Goal: Task Accomplishment & Management: Manage account settings

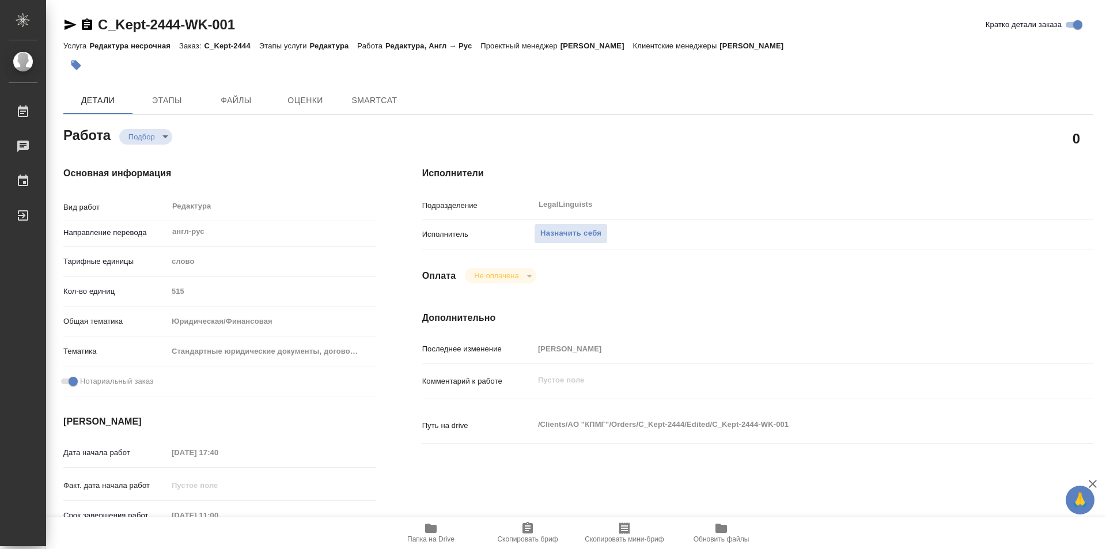
type textarea "x"
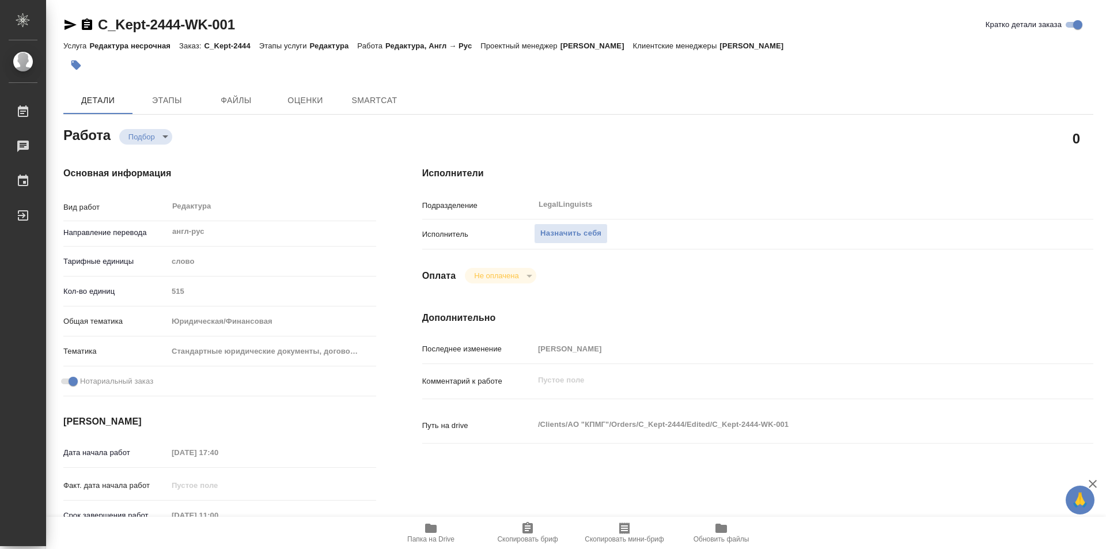
type textarea "x"
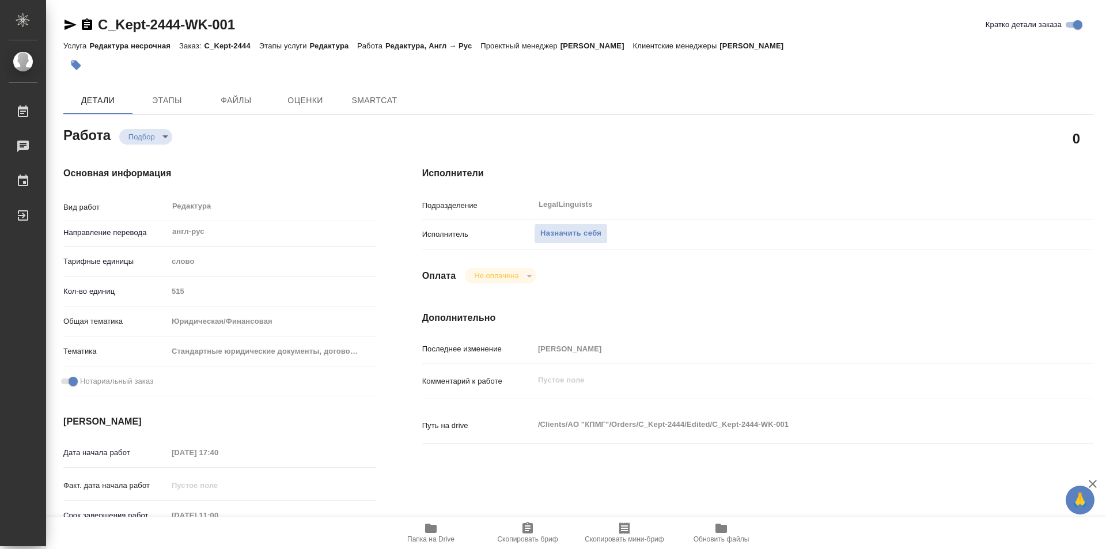
type textarea "x"
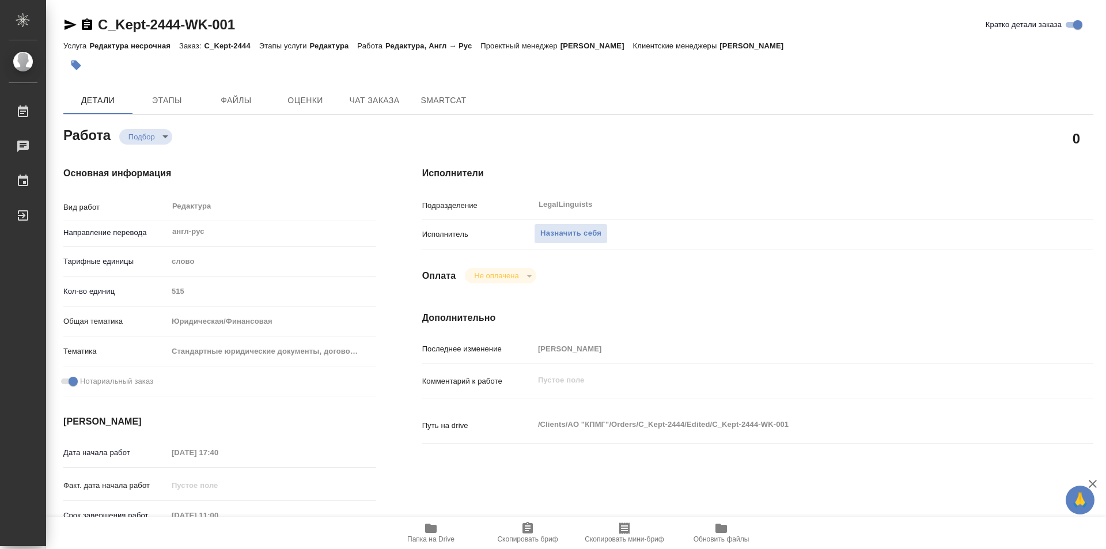
type textarea "x"
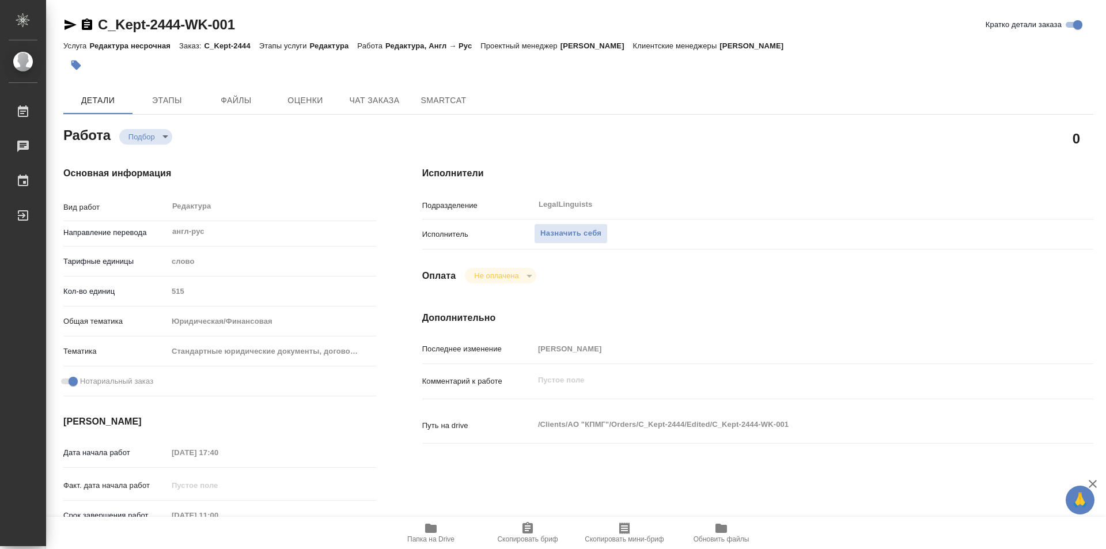
type textarea "x"
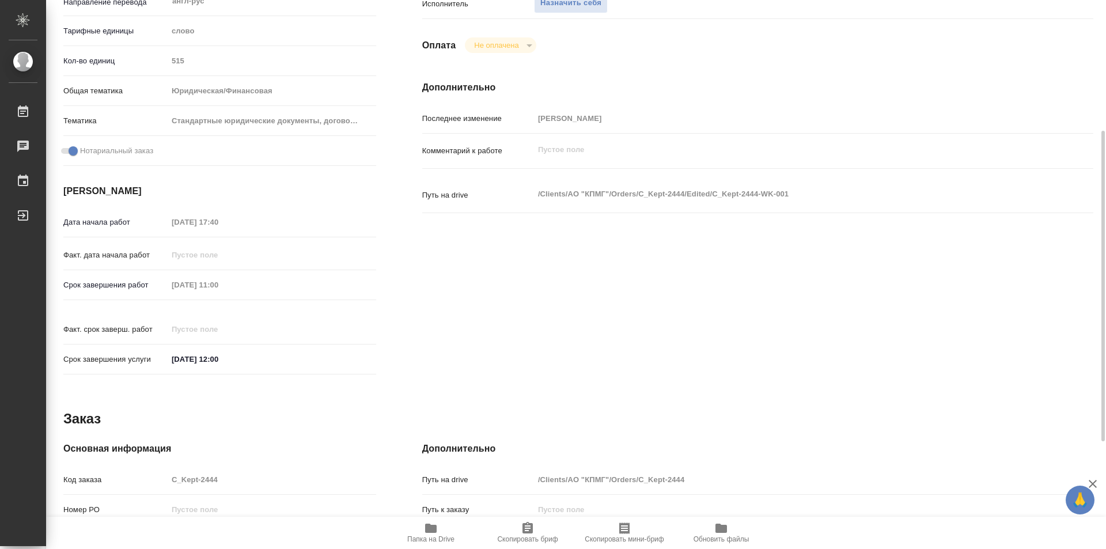
scroll to position [420, 0]
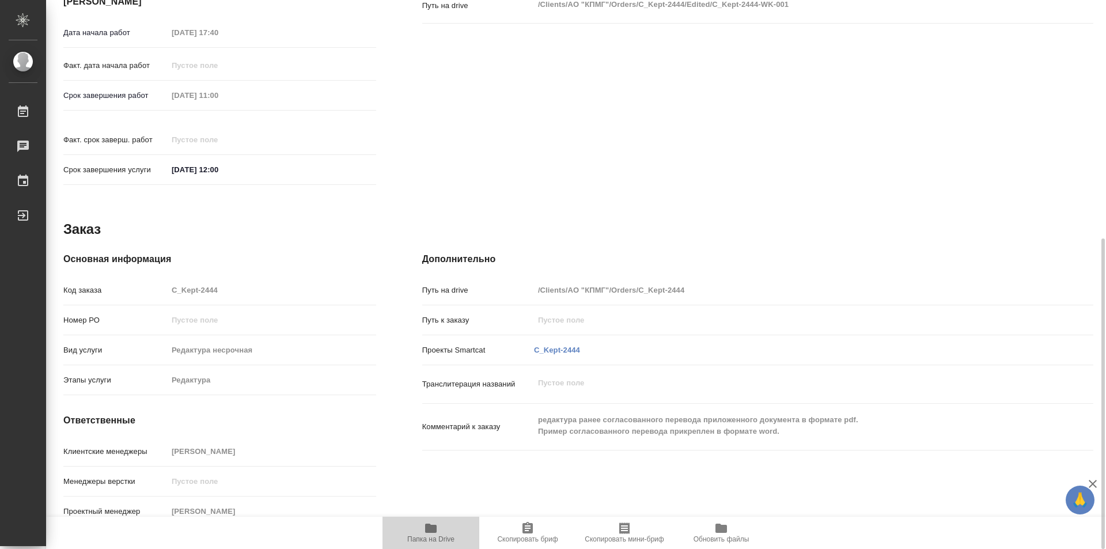
click at [429, 531] on icon "button" at bounding box center [431, 528] width 12 height 9
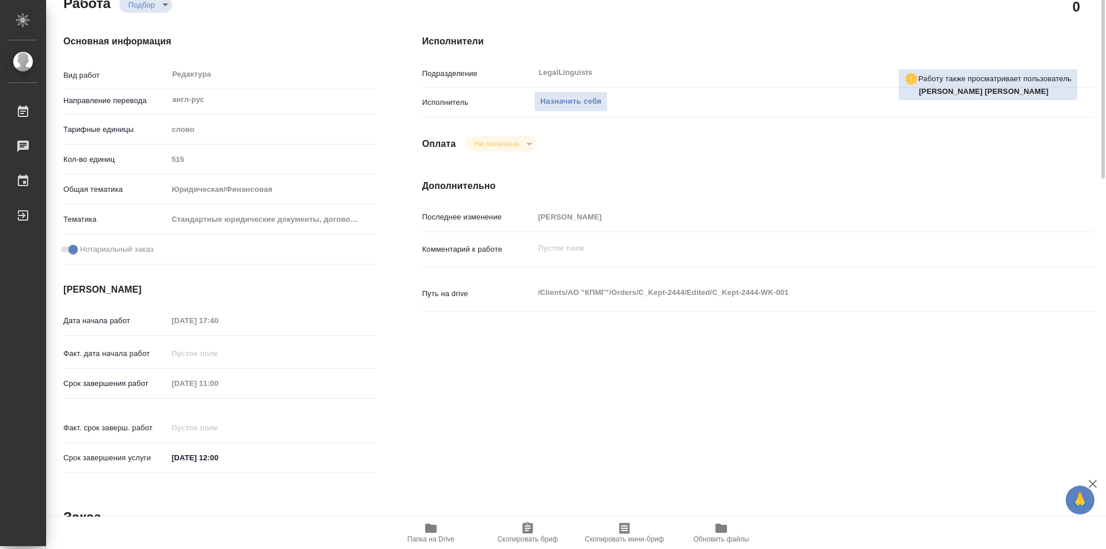
scroll to position [0, 0]
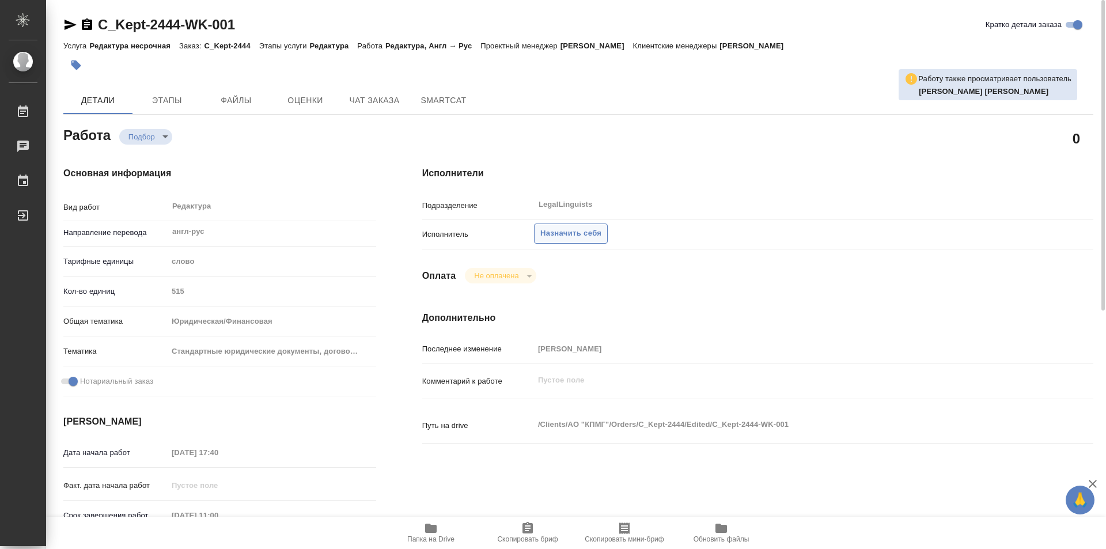
click at [563, 234] on span "Назначить себя" at bounding box center [570, 233] width 61 height 13
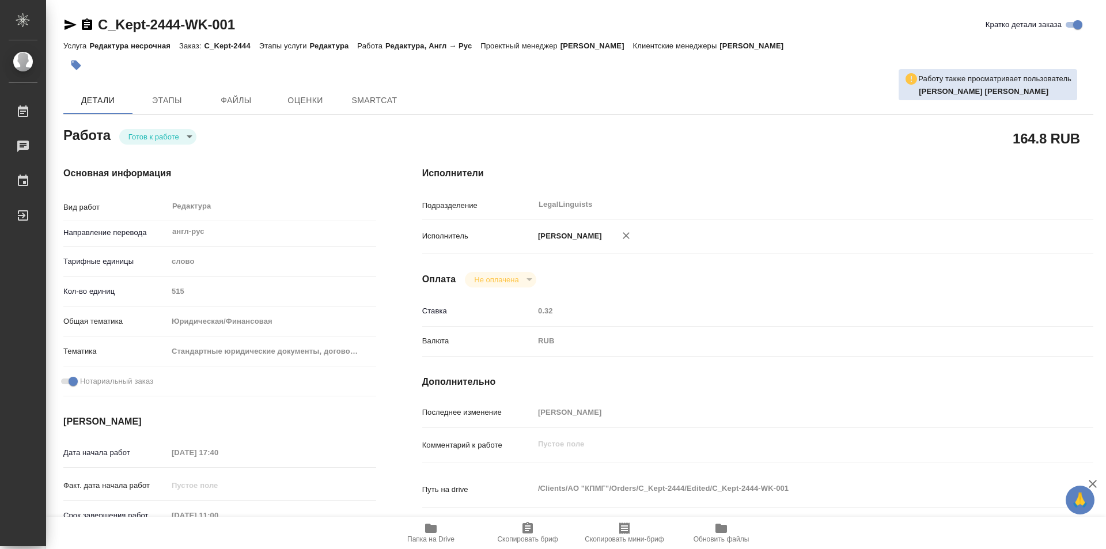
type textarea "x"
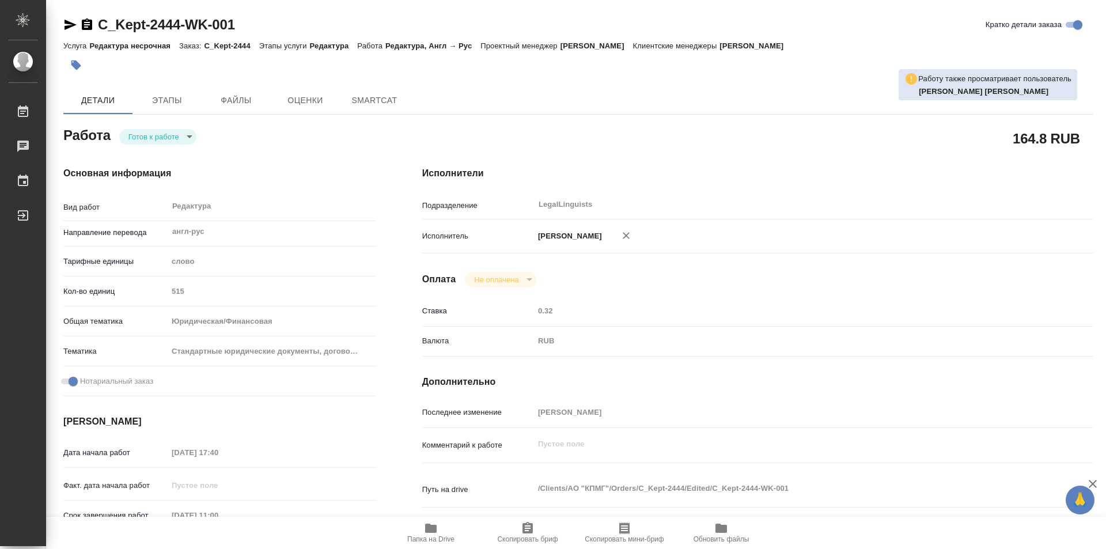
type textarea "x"
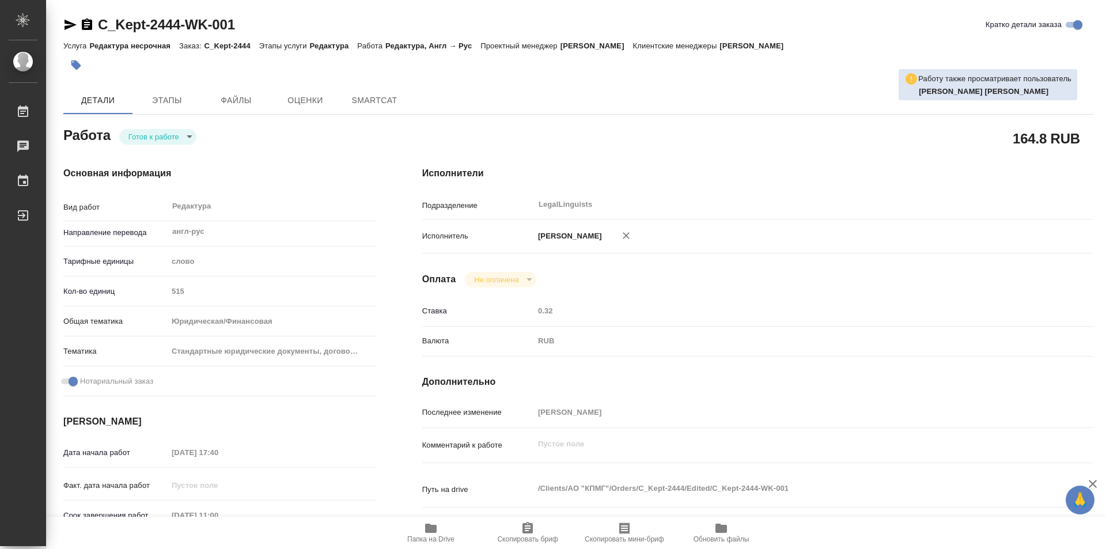
type textarea "x"
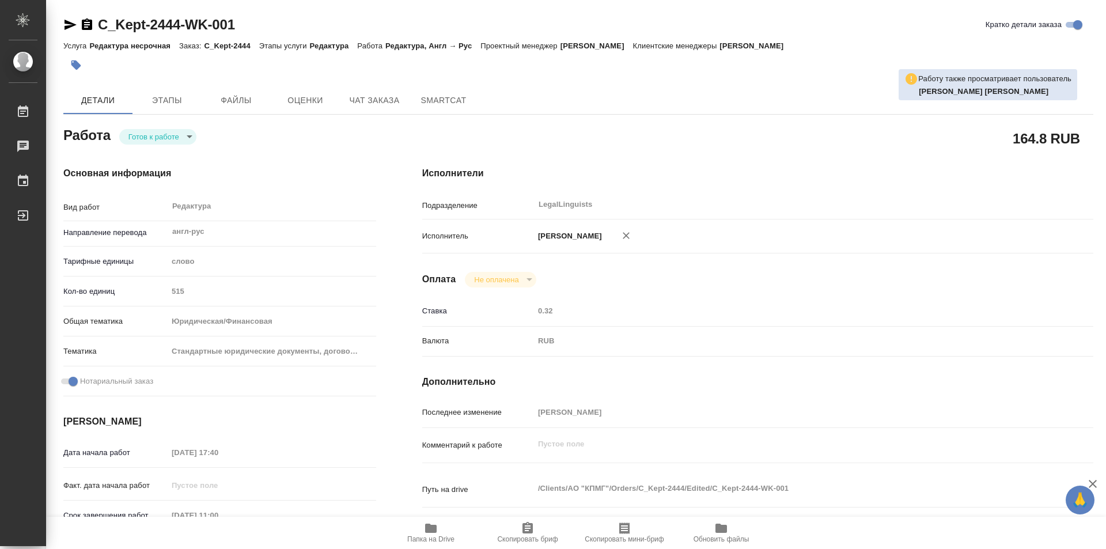
click at [191, 138] on body "🙏 .cls-1 fill:#fff; AWATERA Kozinets Larisa Работы Чаты График Выйти C_Kept-244…" at bounding box center [553, 274] width 1106 height 549
type textarea "x"
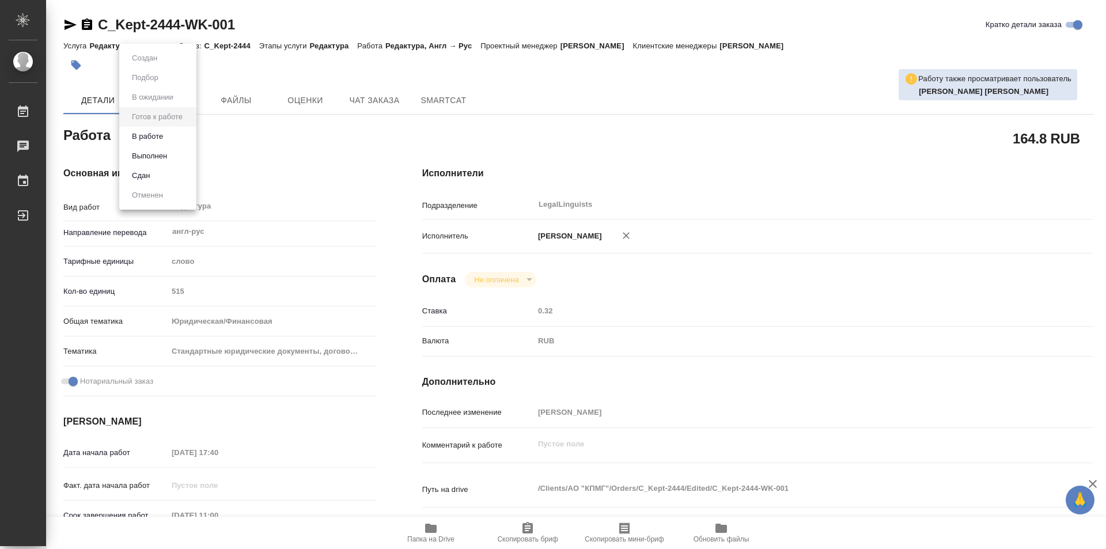
type textarea "x"
click at [151, 137] on button "В работе" at bounding box center [147, 136] width 38 height 13
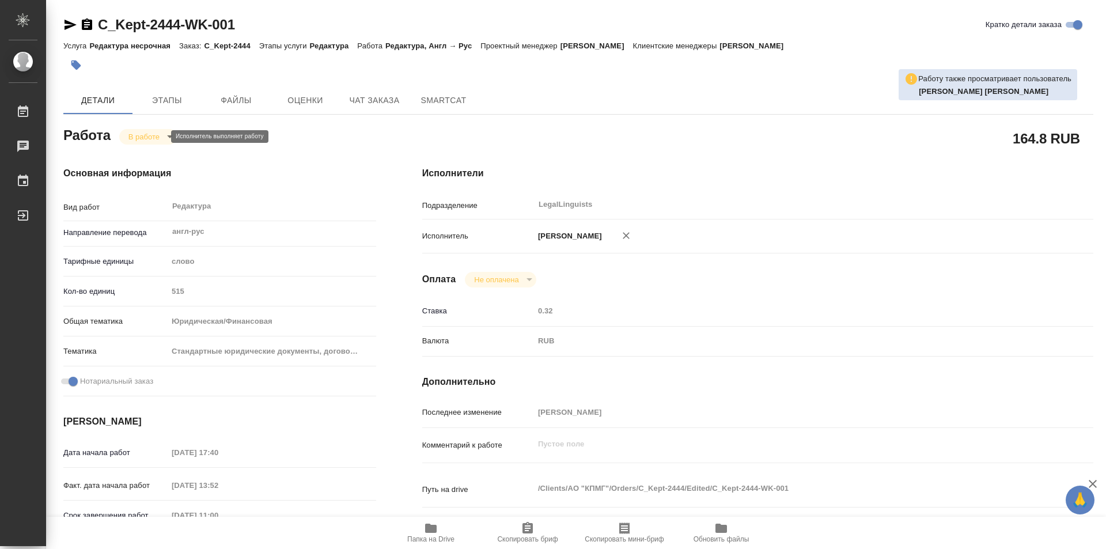
type textarea "x"
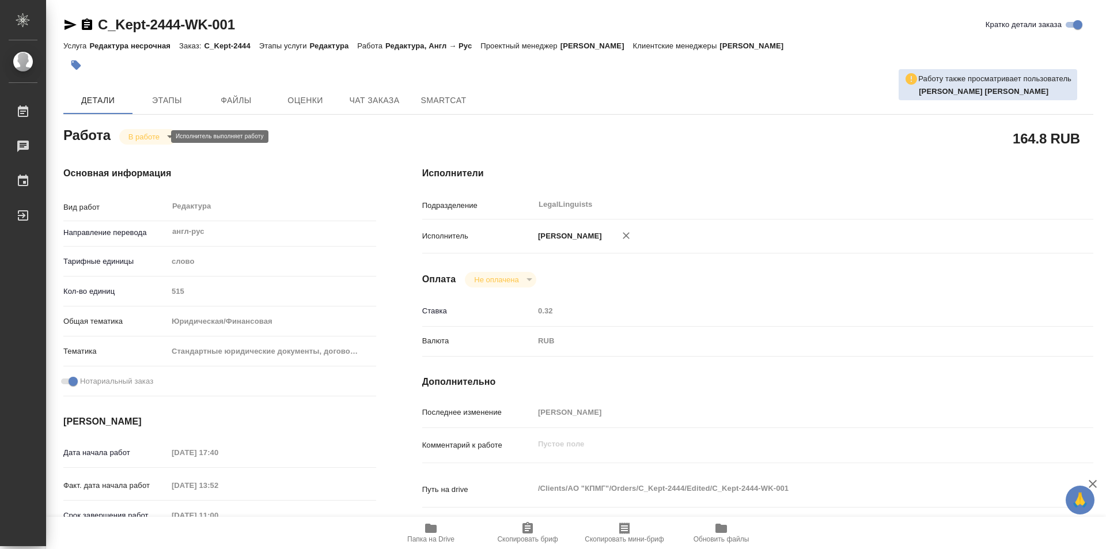
type textarea "x"
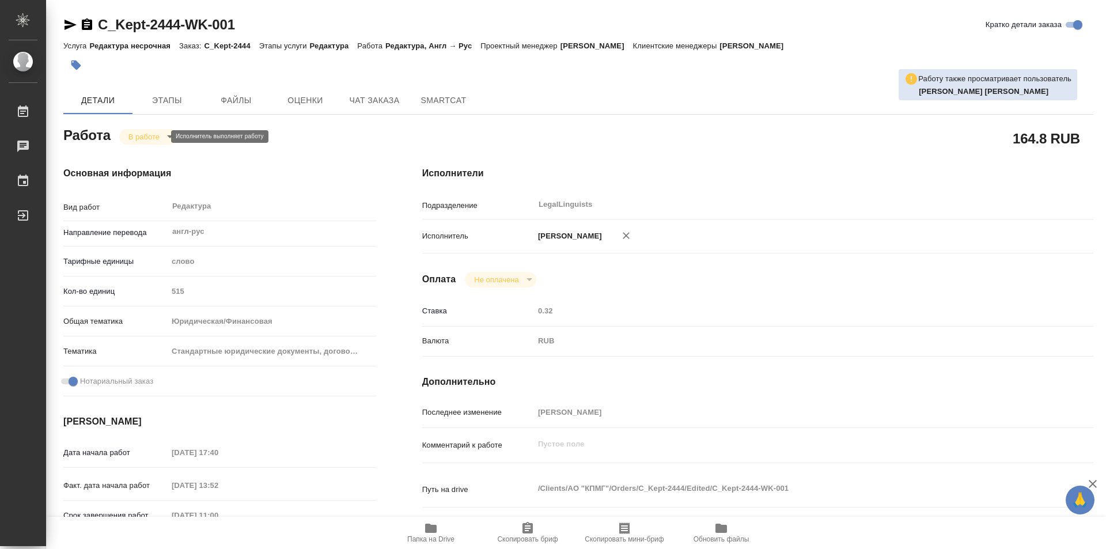
type textarea "x"
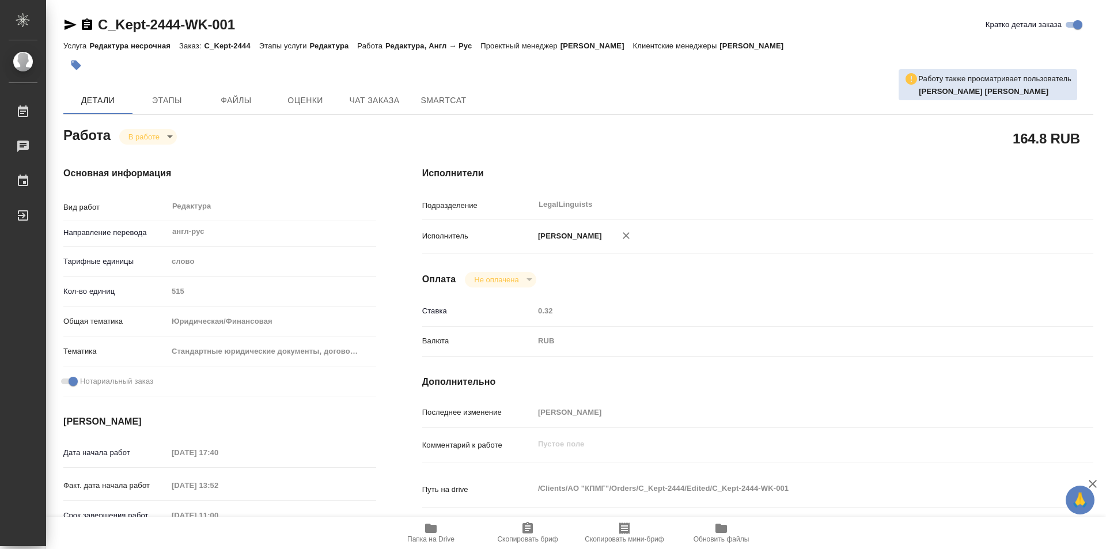
type textarea "x"
